Goal: Transaction & Acquisition: Purchase product/service

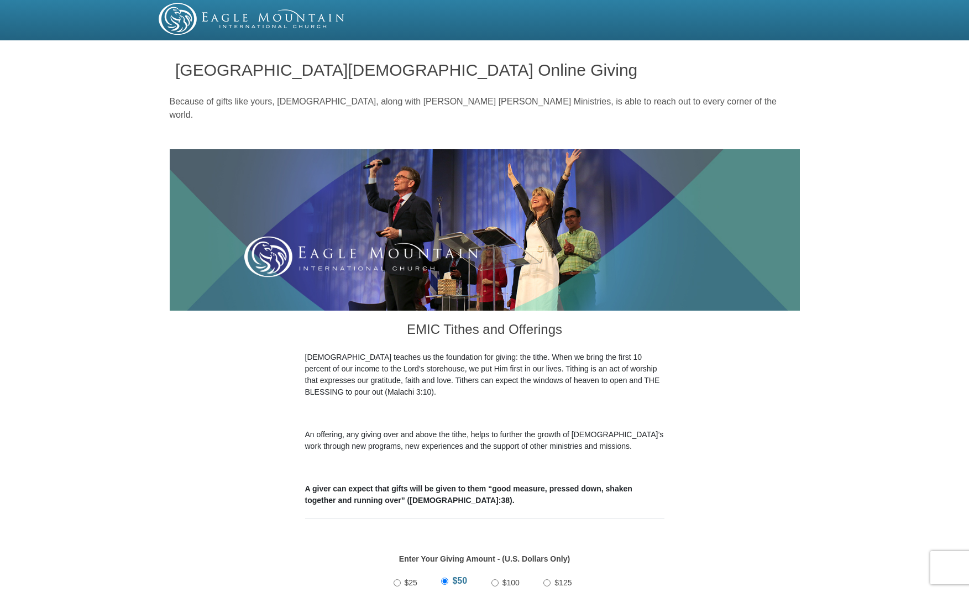
drag, startPoint x: 0, startPoint y: 0, endPoint x: 491, endPoint y: 568, distance: 751.2
click at [492, 579] on input "$100" at bounding box center [494, 582] width 7 height 7
radio input "true"
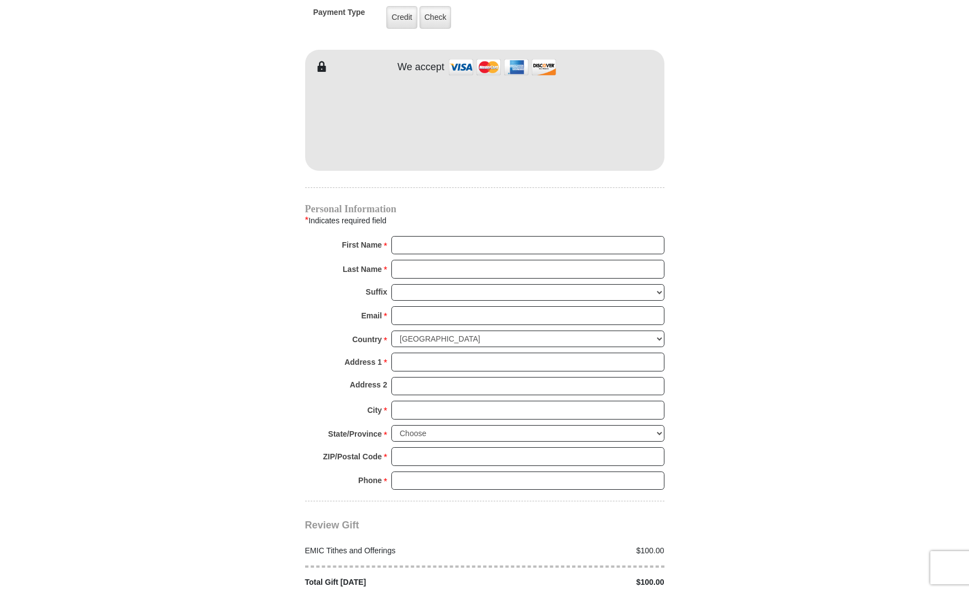
scroll to position [947, 0]
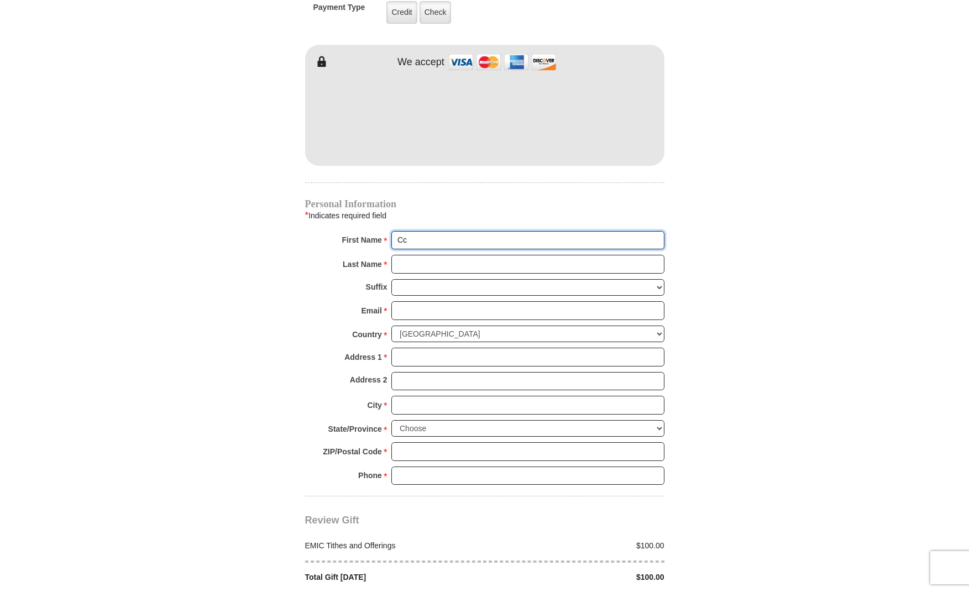
type input "C"
drag, startPoint x: 485, startPoint y: 230, endPoint x: 436, endPoint y: 227, distance: 49.3
click at [435, 231] on input "[PERSON_NAME] & [PERSON_NAME]" at bounding box center [527, 240] width 273 height 19
type input "[PERSON_NAME] & [PERSON_NAME]"
type input "[PERSON_NAME]"
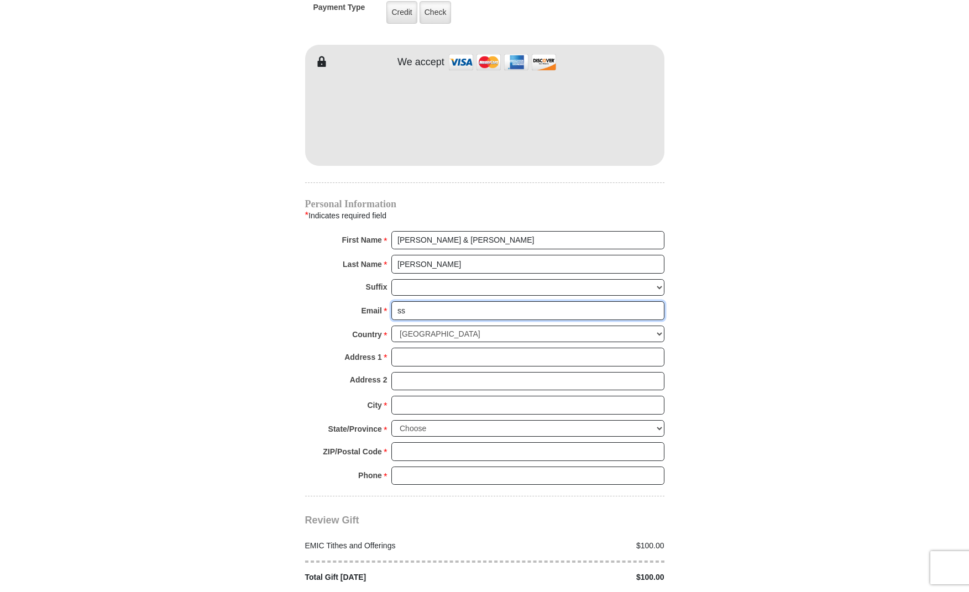
type input "[EMAIL_ADDRESS][DOMAIN_NAME]"
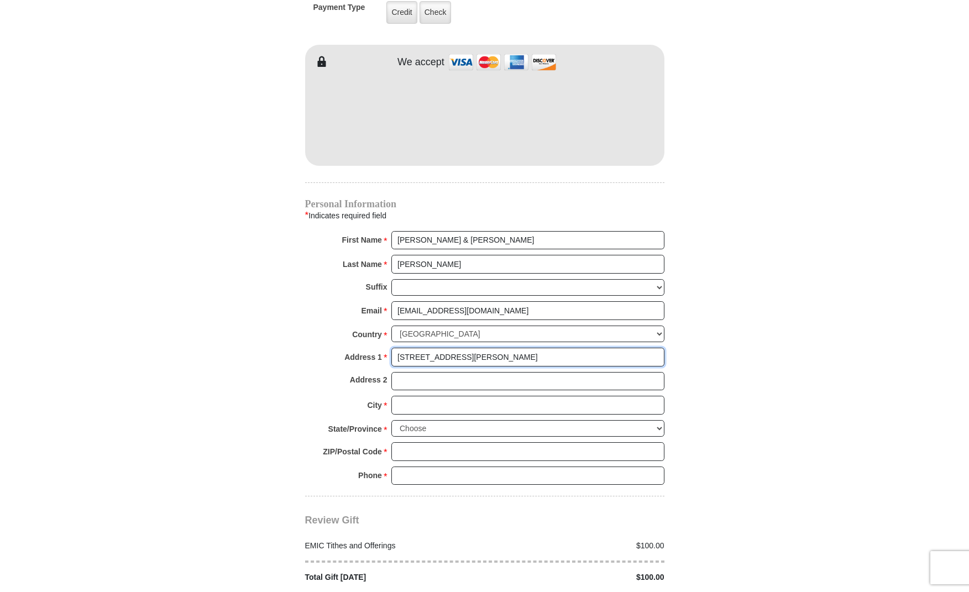
type input "[STREET_ADDRESS][PERSON_NAME]"
type input "[US_STATE][GEOGRAPHIC_DATA]"
select select "[GEOGRAPHIC_DATA]"
type input "76367"
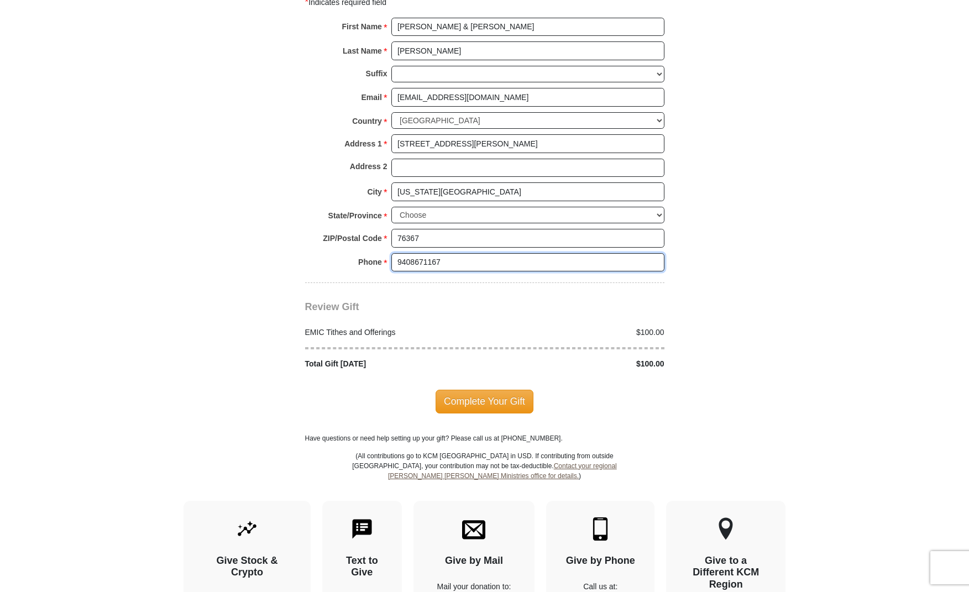
scroll to position [1162, 0]
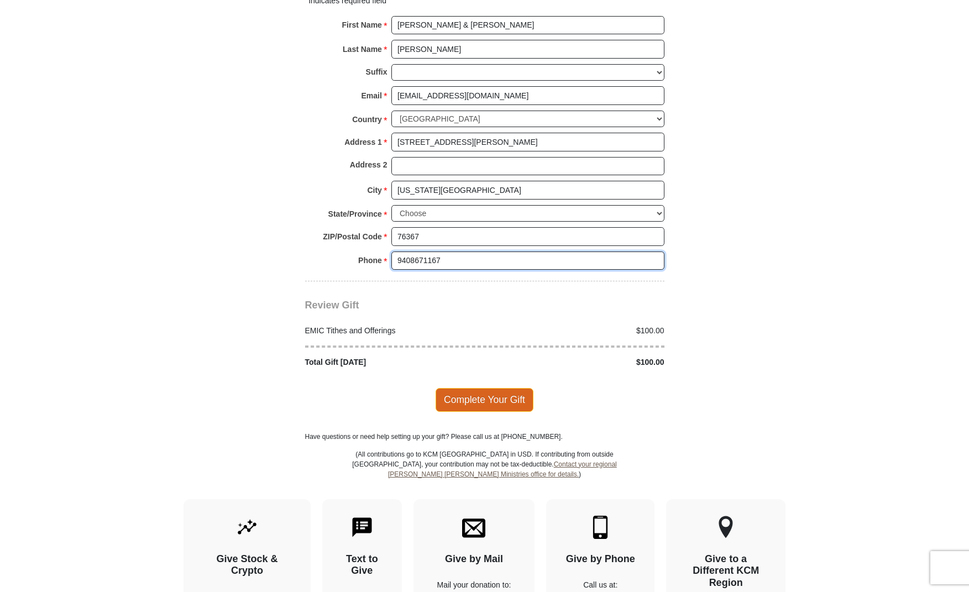
type input "9408671167"
click at [498, 388] on span "Complete Your Gift" at bounding box center [485, 399] width 98 height 23
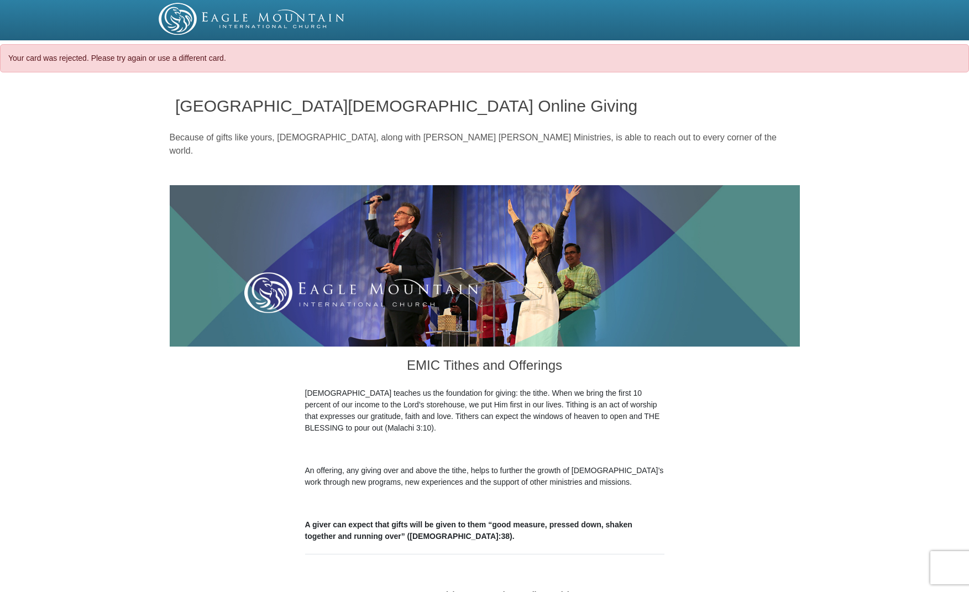
select select "[GEOGRAPHIC_DATA]"
